Goal: Transaction & Acquisition: Purchase product/service

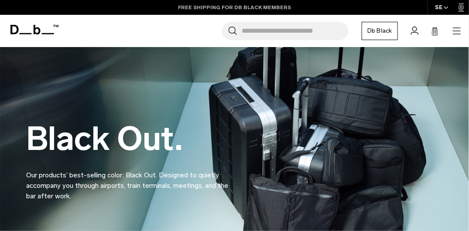
click at [268, 4] on link "FREE SHIPPING FOR DB BLACK MEMBERS" at bounding box center [234, 7] width 113 height 8
click at [274, 6] on link "10% OFF YOUR FIRST PURCHASE FOR DB [DEMOGRAPHIC_DATA] MEMBERS" at bounding box center [234, 7] width 205 height 8
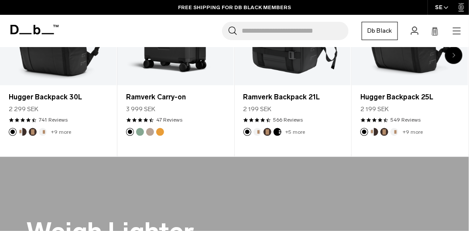
scroll to position [325, 0]
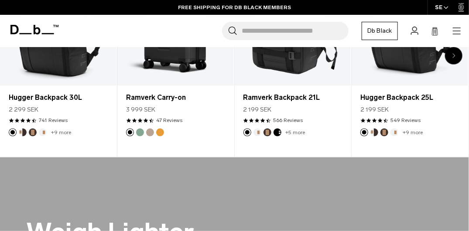
click at [214, 115] on div "Ramverk Carry-on 3 999 SEK 4.5 star rating 47 Reviews" at bounding box center [175, 107] width 117 height 43
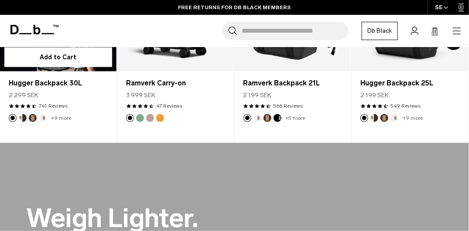
scroll to position [339, 0]
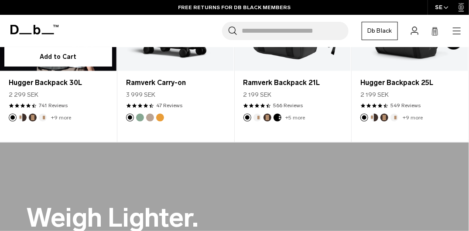
click at [33, 117] on button "Espresso" at bounding box center [33, 118] width 8 height 8
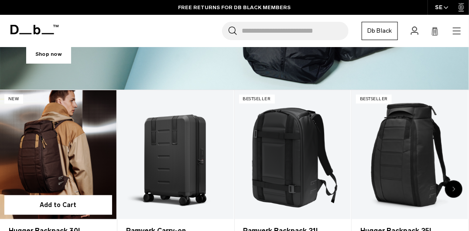
scroll to position [241, 0]
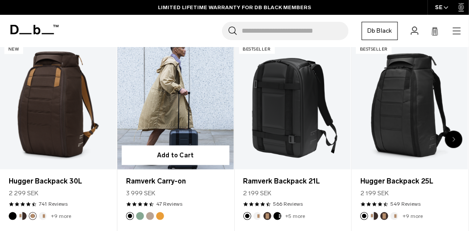
click at [139, 169] on button "Green Ray" at bounding box center [140, 217] width 8 height 8
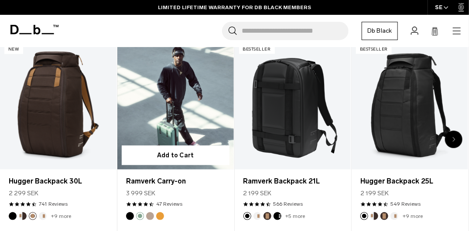
click at [147, 169] on button "Fogbow Beige" at bounding box center [150, 217] width 8 height 8
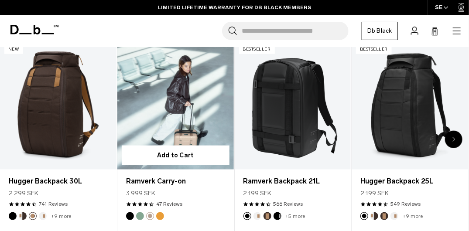
click at [166, 169] on footer "2 / 20" at bounding box center [175, 217] width 117 height 8
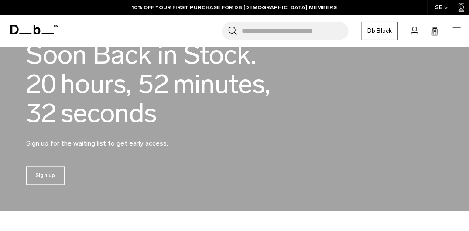
scroll to position [538, 0]
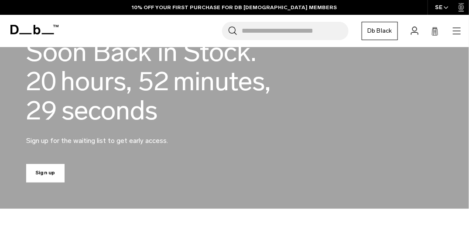
click at [49, 169] on link "Sign up" at bounding box center [45, 174] width 38 height 18
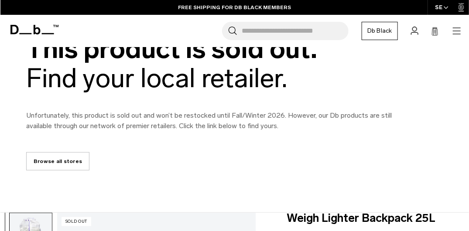
drag, startPoint x: 0, startPoint y: 0, endPoint x: 288, endPoint y: 153, distance: 326.6
click at [288, 153] on div "This product is sold out. Find your local retailer. Unfortunately, this product…" at bounding box center [234, 102] width 469 height 136
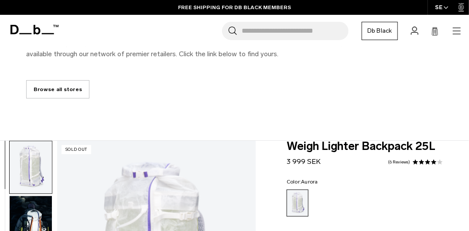
click at [62, 93] on link "Browse all stores" at bounding box center [57, 89] width 63 height 18
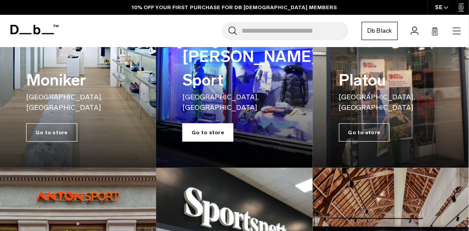
click at [204, 131] on span "Go to store" at bounding box center [207, 132] width 51 height 18
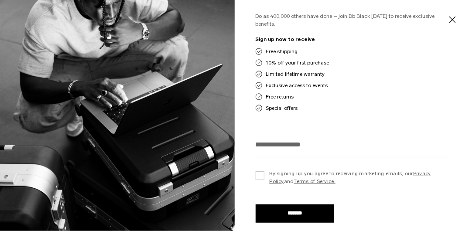
scroll to position [466, 0]
click at [334, 87] on div "Exclusive access to events" at bounding box center [352, 86] width 193 height 8
click at [453, 18] on button "Close" at bounding box center [452, 19] width 11 height 18
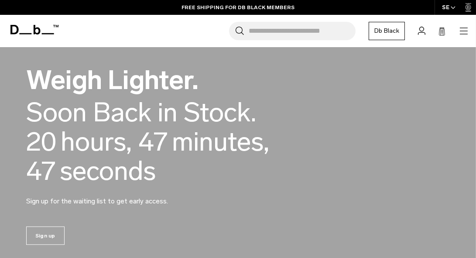
scroll to position [485, 0]
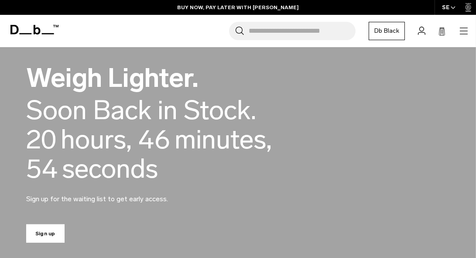
click at [51, 230] on link "Sign up" at bounding box center [45, 233] width 38 height 18
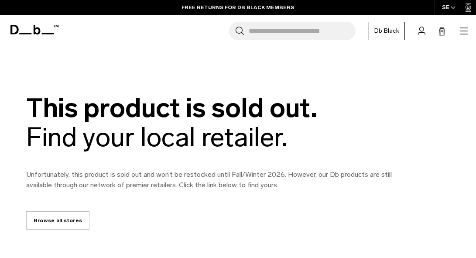
scroll to position [7, 0]
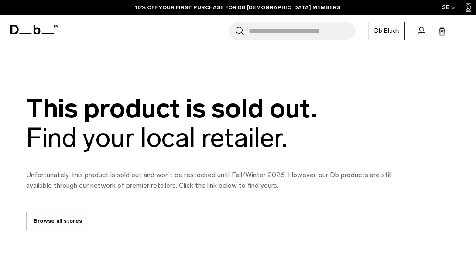
click at [13, 151] on div "This product is sold out. Find your local retailer. Unfortunately, this product…" at bounding box center [238, 162] width 476 height 136
click at [52, 223] on link "Browse all stores" at bounding box center [57, 221] width 63 height 18
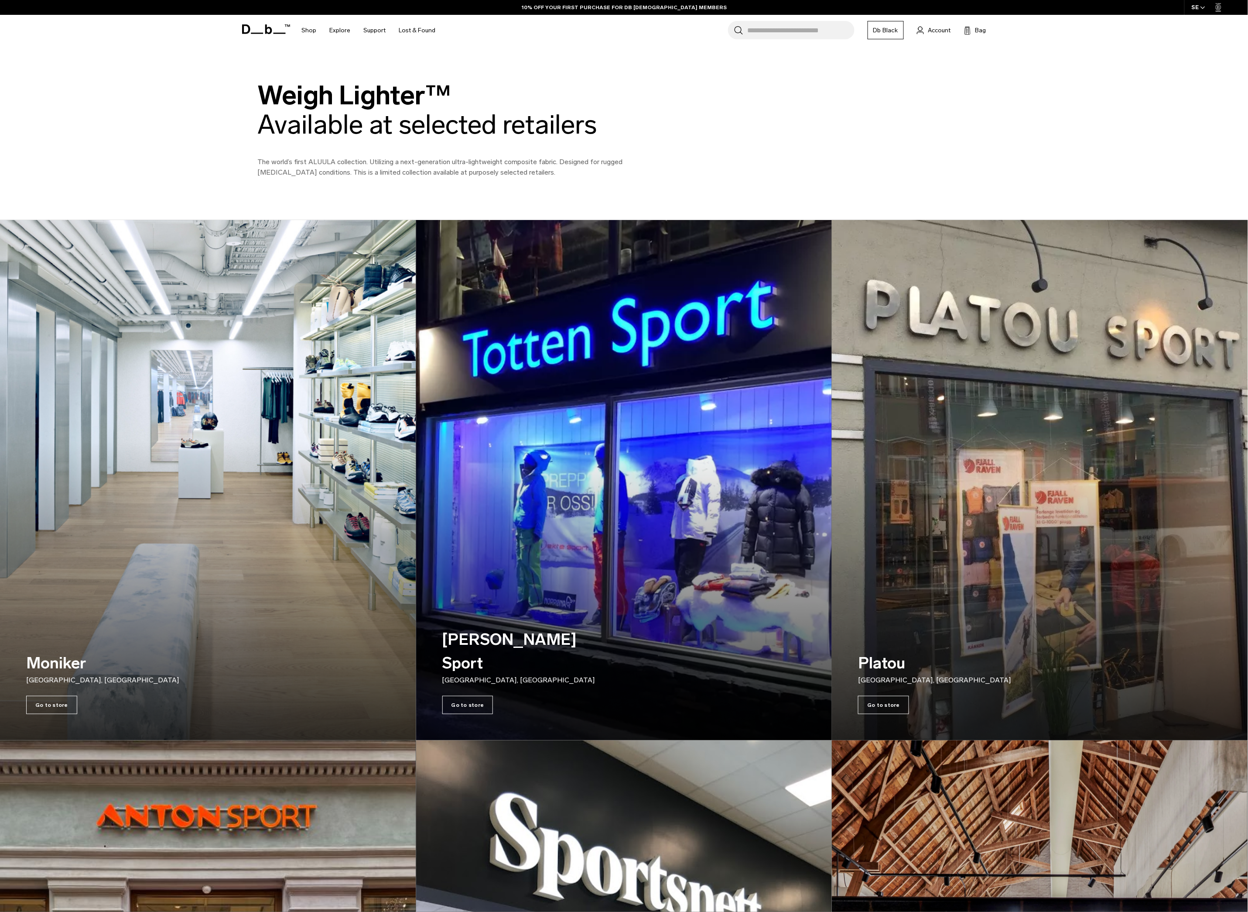
scroll to position [12, 0]
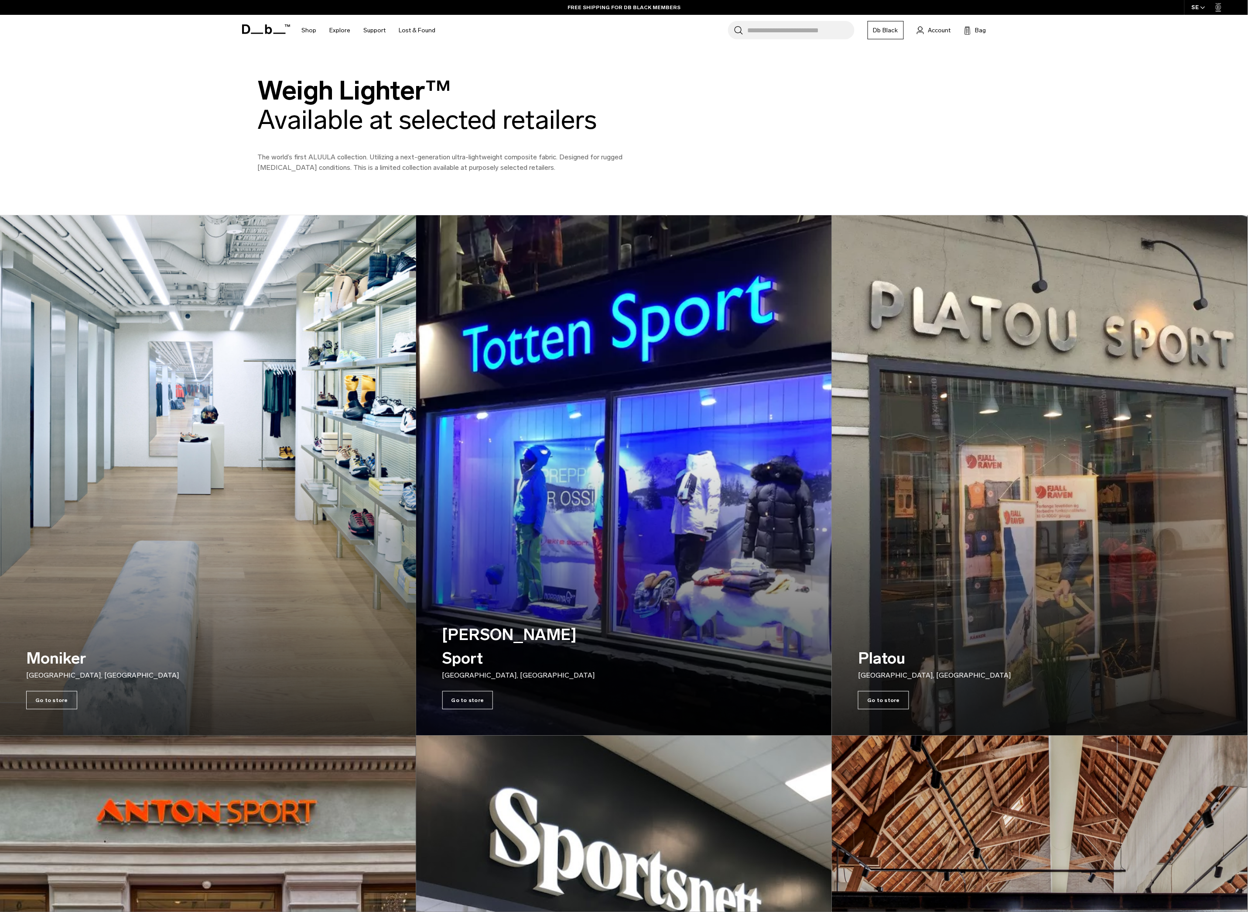
click at [18, 257] on img at bounding box center [208, 475] width 428 height 536
